Goal: Book appointment/travel/reservation

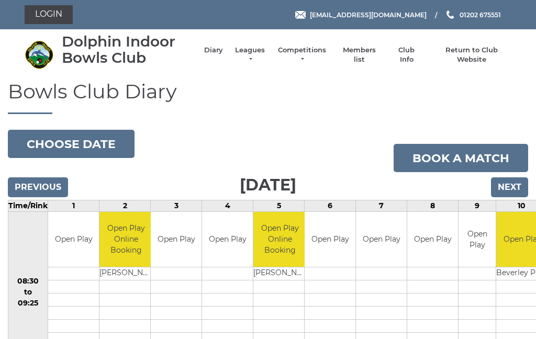
click at [527, 170] on link "Book a match" at bounding box center [460, 158] width 134 height 28
click at [511, 186] on input "Next" at bounding box center [509, 187] width 37 height 20
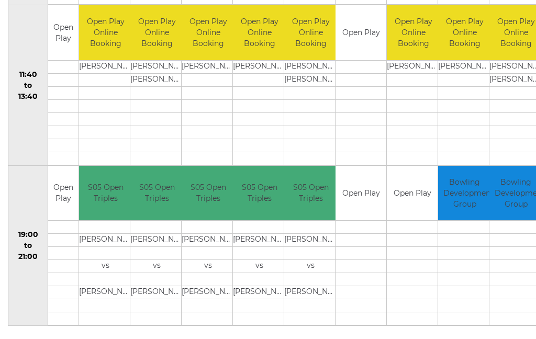
scroll to position [499, 0]
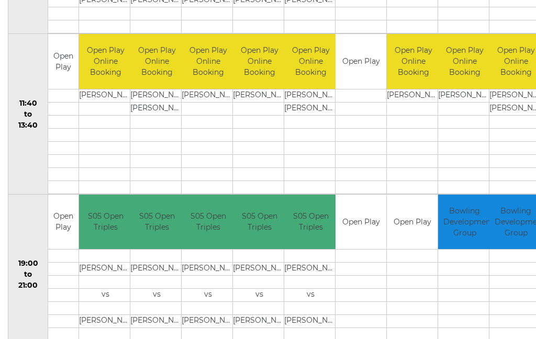
click at [489, 297] on td at bounding box center [515, 295] width 53 height 13
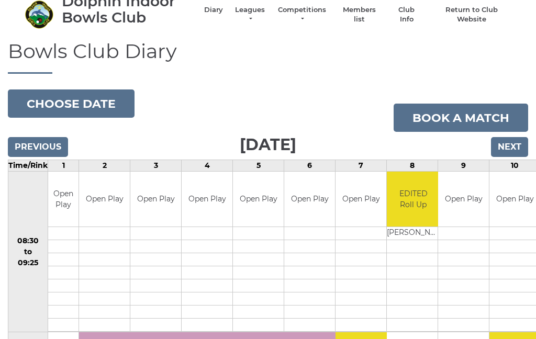
scroll to position [0, 0]
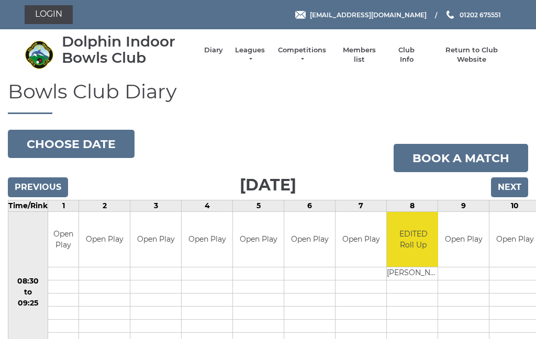
click at [258, 50] on li "Leagues Club leagues - Summer 2025 Club leagues - Winter 2024 Club leagues - Su…" at bounding box center [244, 54] width 43 height 29
click at [255, 59] on link "Leagues" at bounding box center [249, 55] width 33 height 19
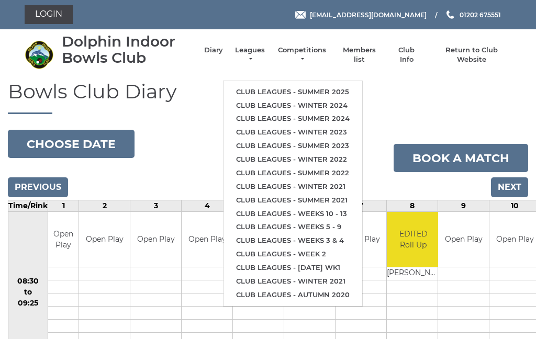
click at [324, 89] on link "Club leagues - Summer 2025" at bounding box center [292, 92] width 139 height 14
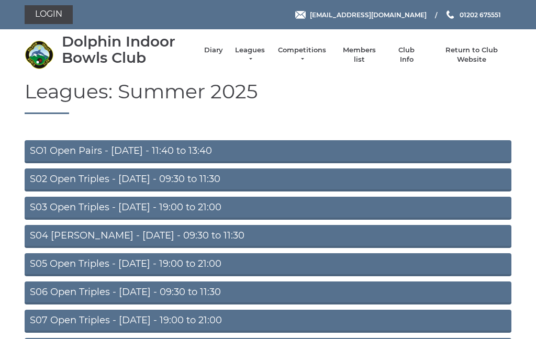
click at [88, 264] on link "S05 Open Triples - [DATE] - 19:00 to 21:00" at bounding box center [268, 264] width 487 height 23
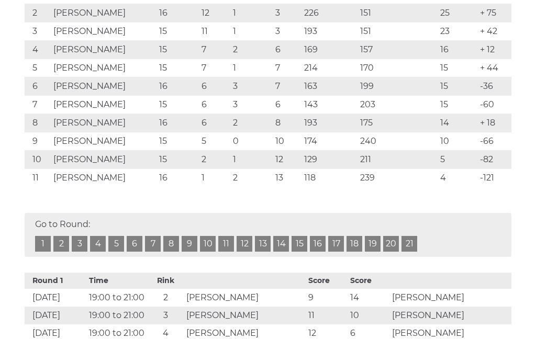
scroll to position [243, 0]
click at [412, 242] on link "21" at bounding box center [409, 243] width 16 height 16
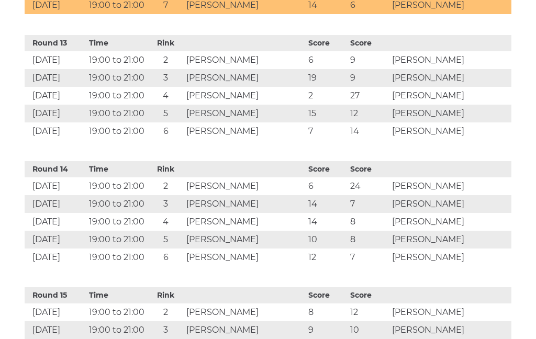
scroll to position [1978, 0]
